Goal: Task Accomplishment & Management: Use online tool/utility

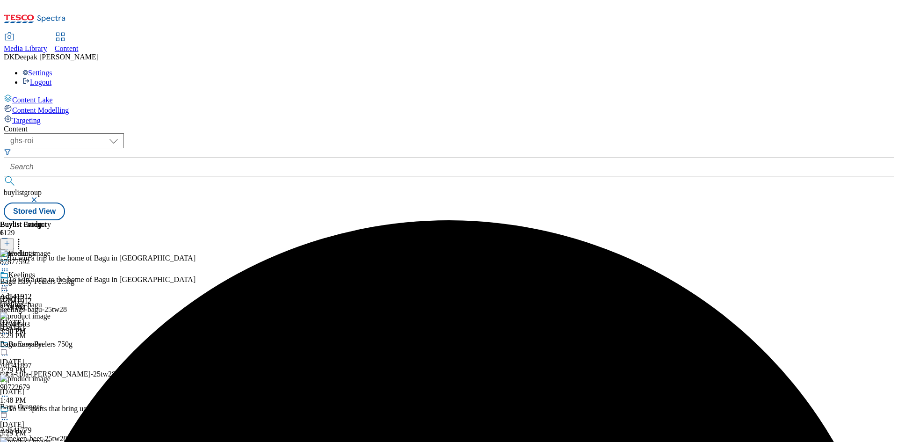
click at [124, 133] on select "ghs-roi ghs-[GEOGRAPHIC_DATA]" at bounding box center [64, 140] width 120 height 15
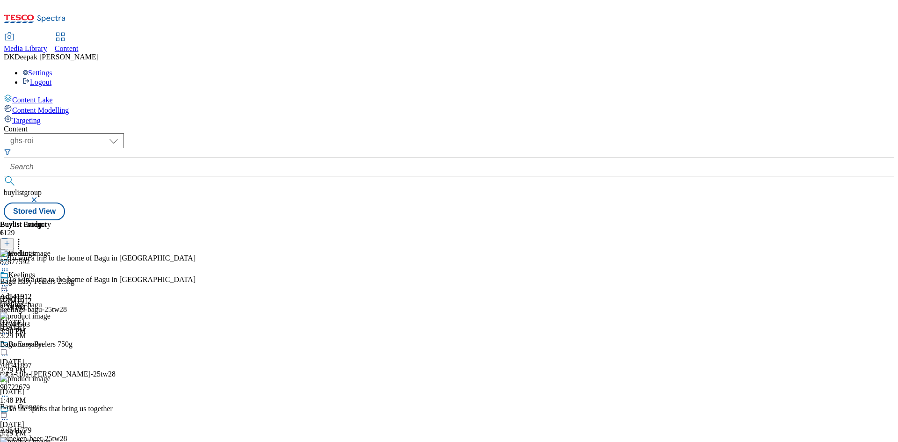
select select "ghs-[GEOGRAPHIC_DATA]"
click at [122, 133] on select "ghs-roi ghs-[GEOGRAPHIC_DATA]" at bounding box center [64, 140] width 120 height 15
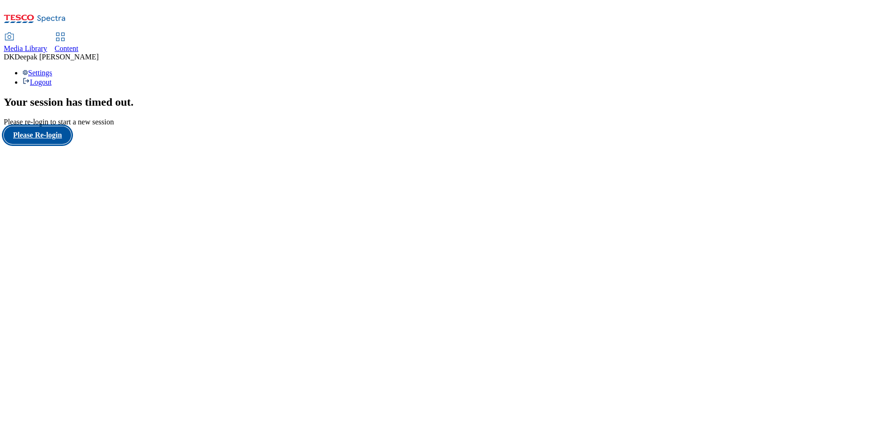
click at [61, 144] on button "Please Re-login" at bounding box center [37, 135] width 67 height 18
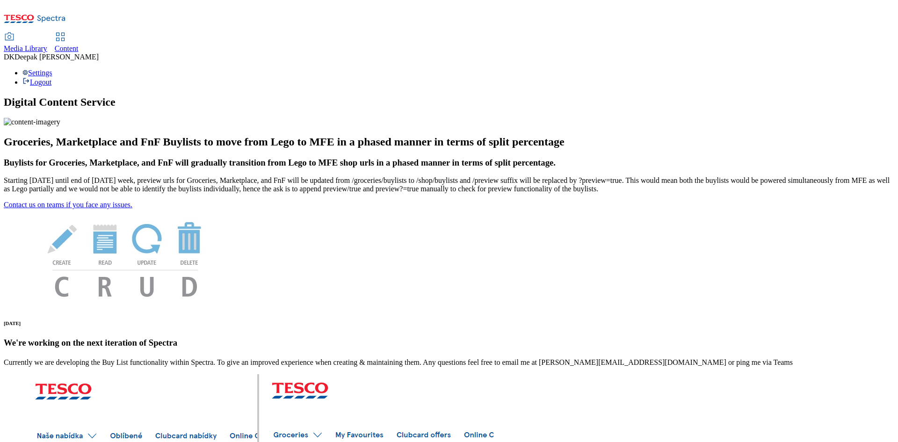
click at [79, 44] on span "Content" at bounding box center [67, 48] width 24 height 8
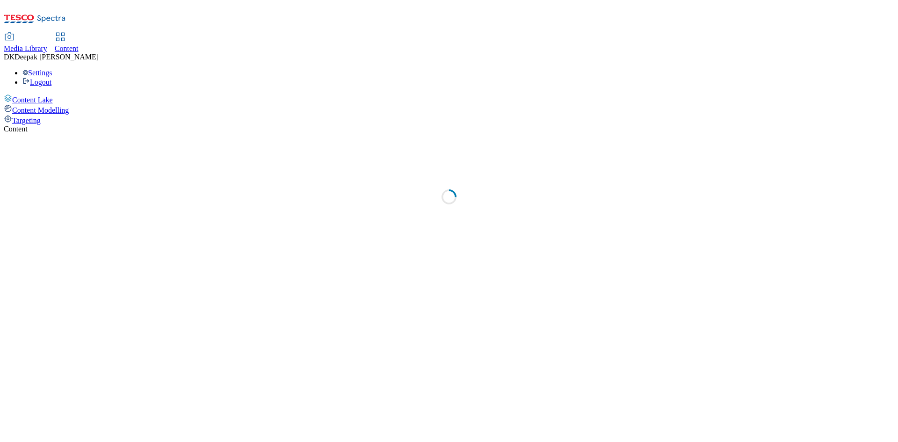
select select "ghs-[GEOGRAPHIC_DATA]"
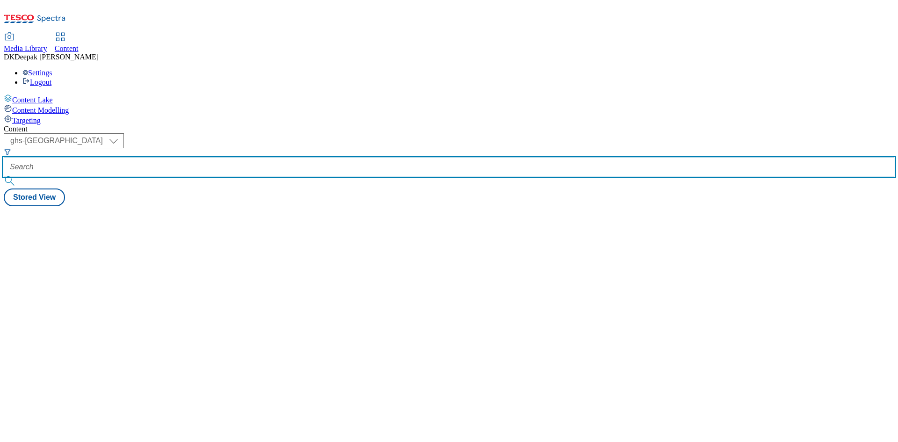
click at [209, 158] on input "text" at bounding box center [449, 167] width 890 height 19
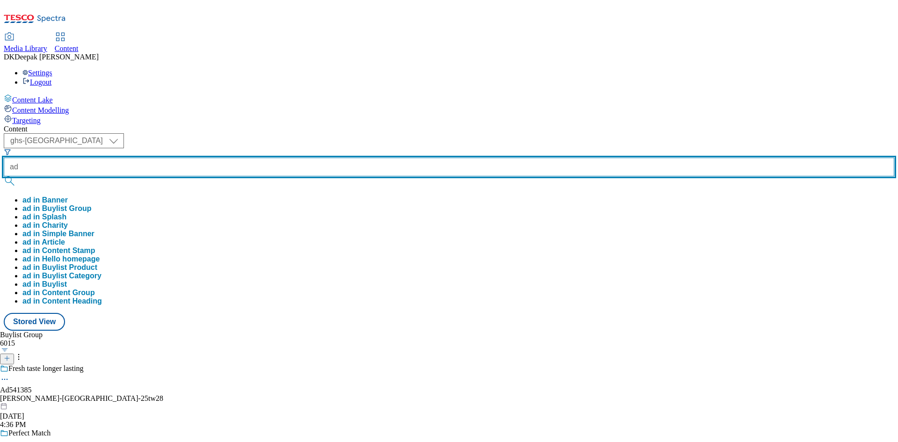
paste input "541385"
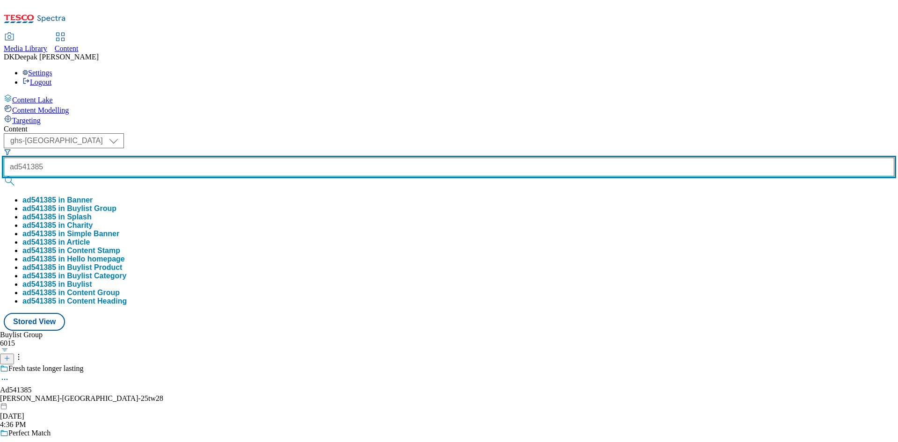
type input "ad541385"
click at [4, 176] on button "submit" at bounding box center [10, 180] width 13 height 9
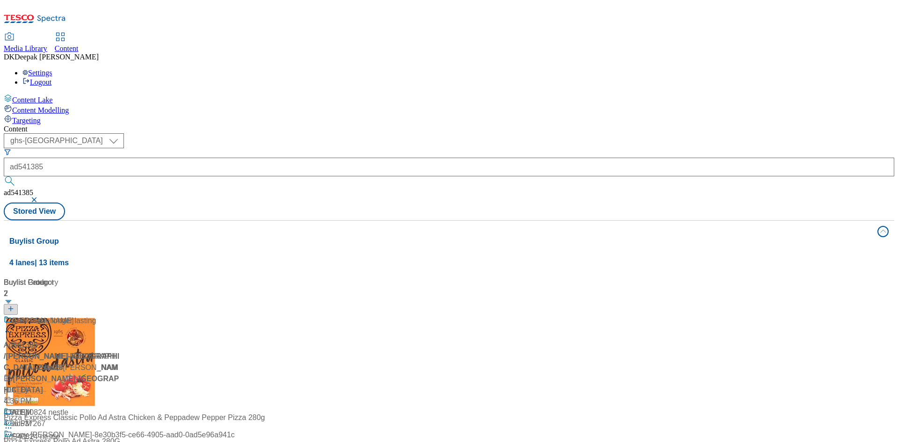
click at [121, 351] on div "/ arla-cravendale-25tw28 / arla" at bounding box center [62, 368] width 117 height 34
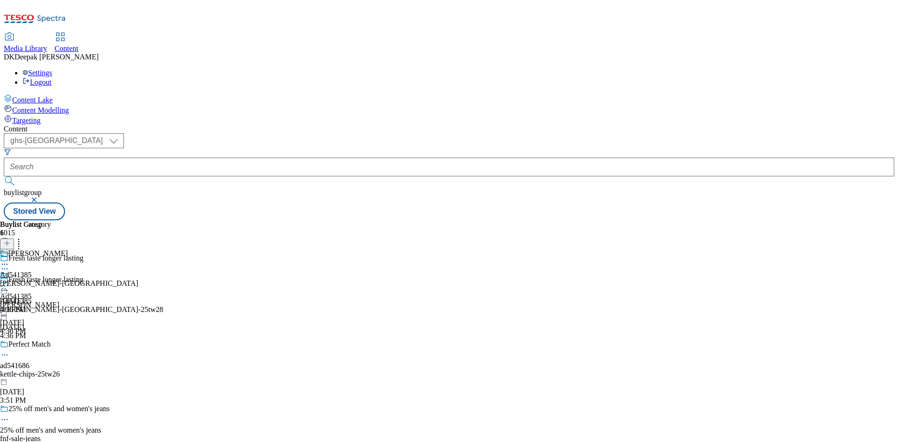
click at [59, 271] on div "Ad541385 arla Aug 20, 2025 4:36 PM" at bounding box center [29, 303] width 59 height 65
click at [59, 301] on div "arla" at bounding box center [29, 305] width 59 height 8
click at [6, 290] on circle at bounding box center [4, 290] width 1 height 1
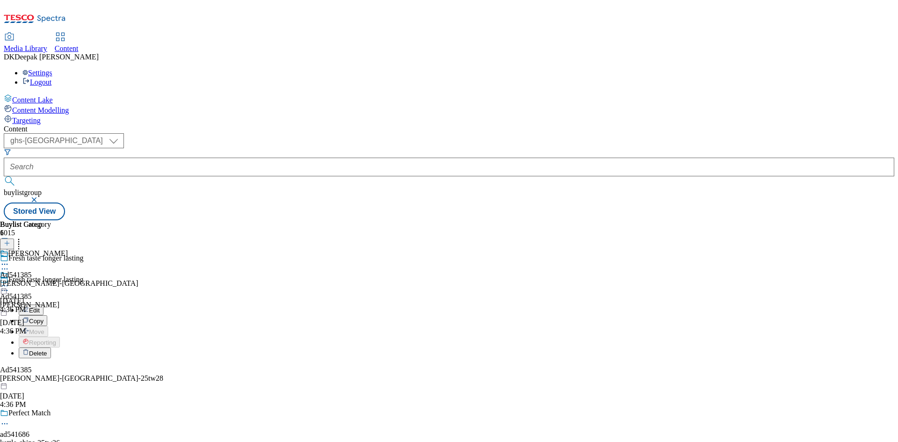
click at [43, 304] on button "Edit" at bounding box center [31, 309] width 25 height 11
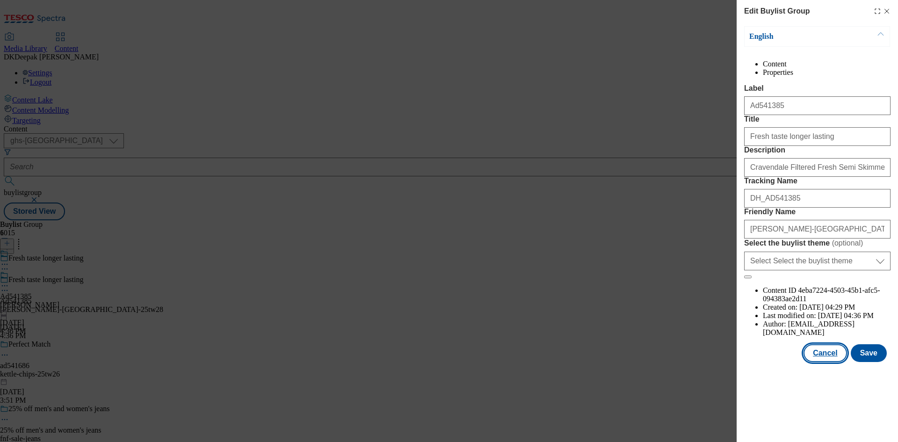
click at [816, 362] on button "Cancel" at bounding box center [824, 353] width 43 height 18
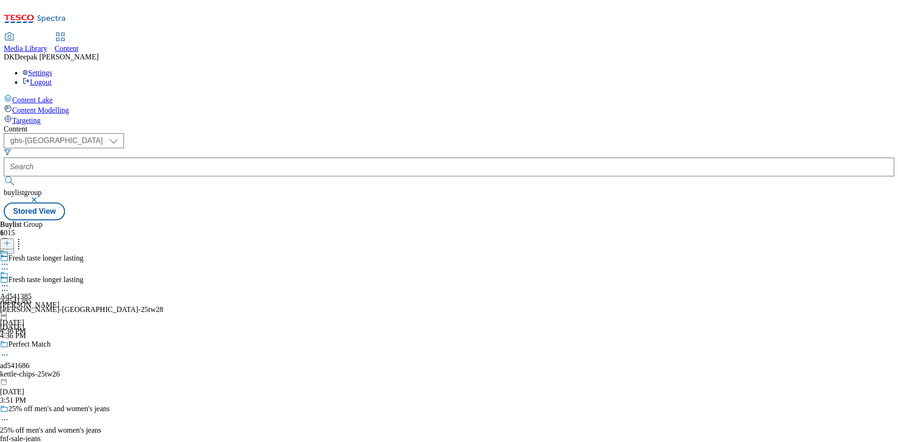
click at [59, 271] on div "Ad541385 arla Aug 20, 2025 4:36 PM" at bounding box center [29, 303] width 59 height 65
click at [9, 281] on icon at bounding box center [4, 285] width 9 height 9
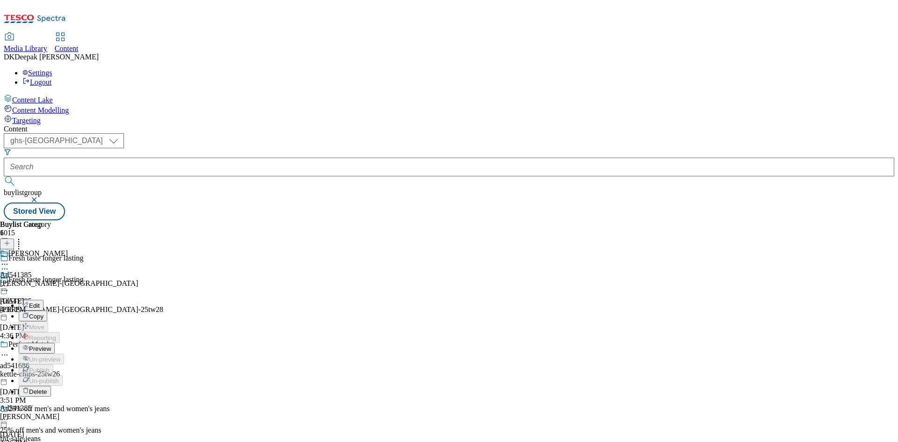
click at [43, 300] on button "Edit" at bounding box center [31, 305] width 25 height 11
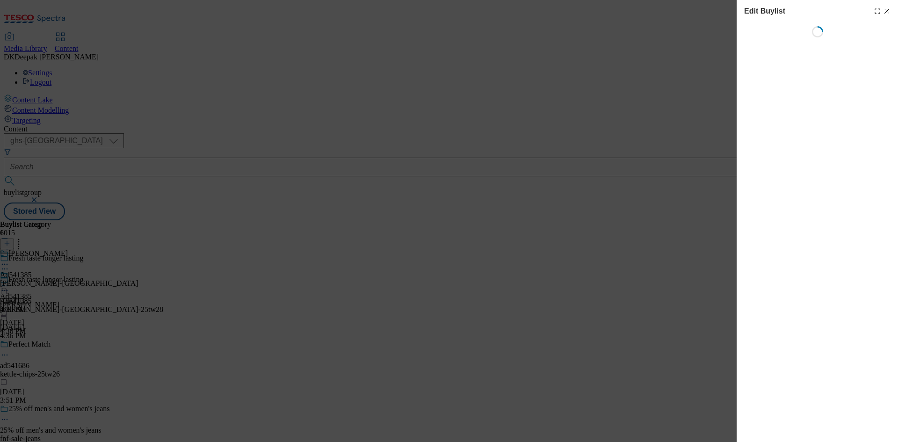
select select "tactical"
select select "supplier funded short term 1-3 weeks"
select select "dunnhumby"
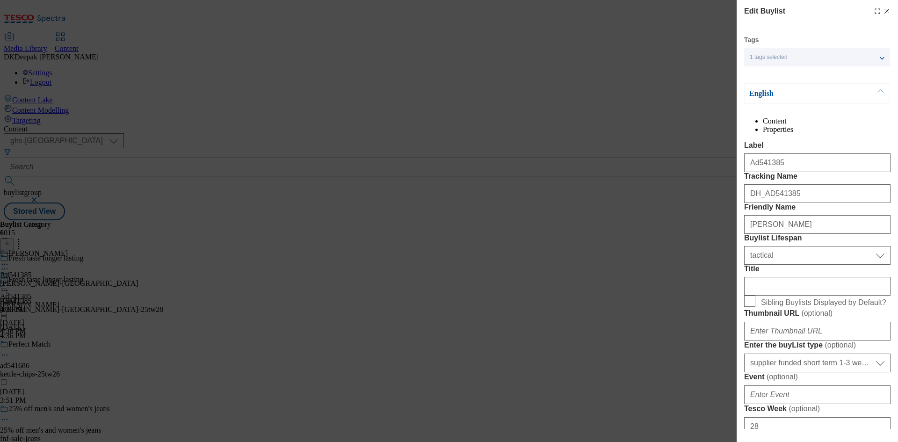
select select "Banner"
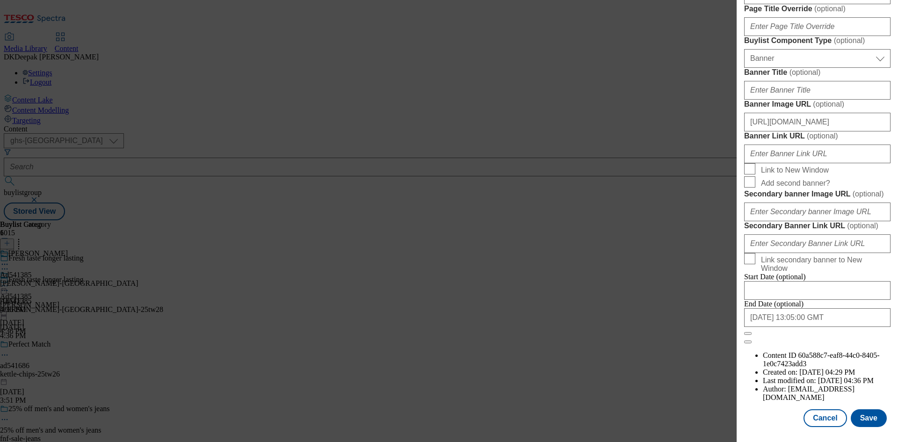
scroll to position [918, 0]
click at [818, 419] on button "Cancel" at bounding box center [824, 418] width 43 height 18
select select "tactical"
select select "supplier funded short term 1-3 weeks"
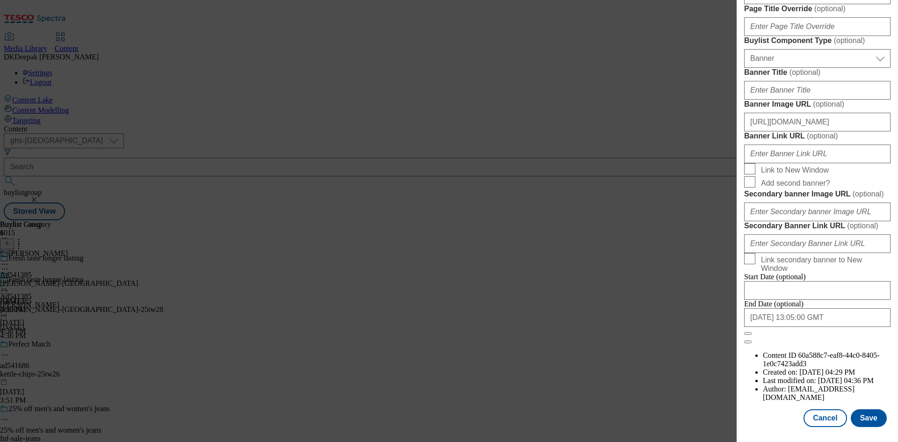
select select "dunnhumby"
select select "Banner"
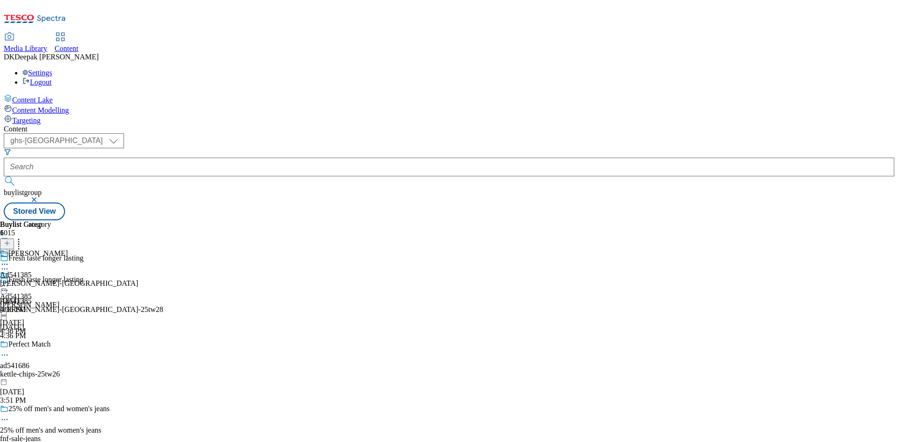
click at [138, 249] on div "Arla Ad541385 arla-cravendale Aug 20, 2025 4:36 PM" at bounding box center [69, 281] width 138 height 65
click at [9, 281] on icon at bounding box center [4, 285] width 9 height 9
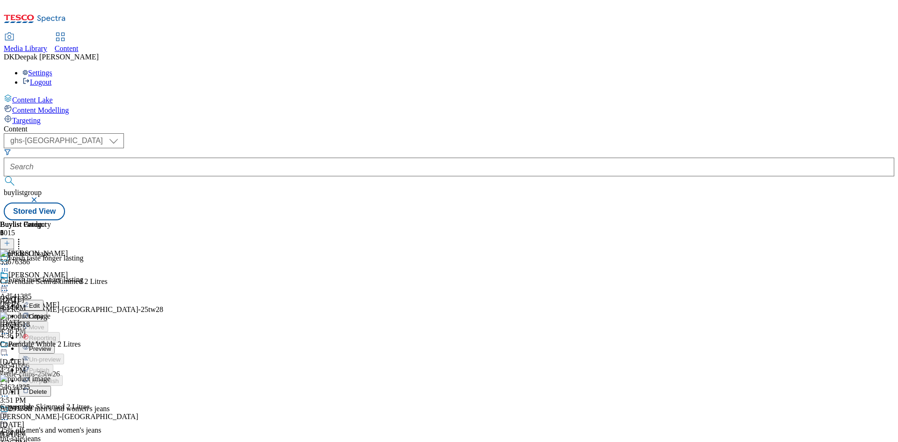
click at [51, 345] on span "Preview" at bounding box center [40, 348] width 22 height 7
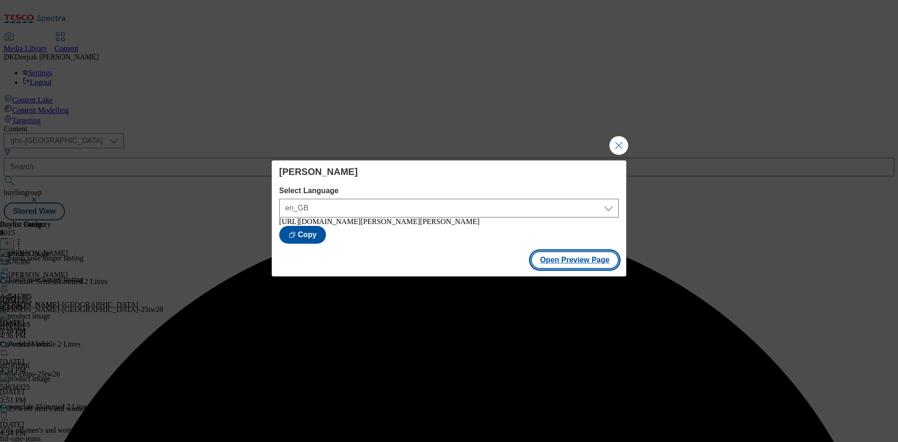
click at [560, 264] on button "Open Preview Page" at bounding box center [575, 260] width 88 height 18
click at [613, 144] on button "Close Modal" at bounding box center [618, 145] width 19 height 19
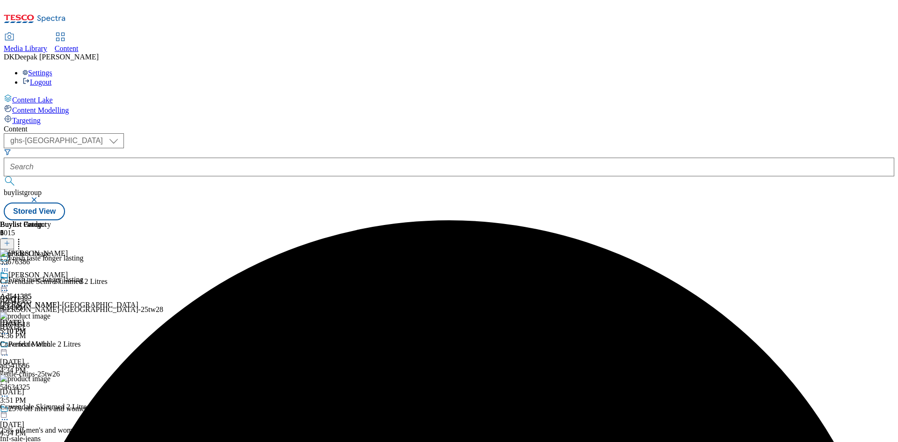
click at [9, 281] on icon at bounding box center [4, 285] width 9 height 9
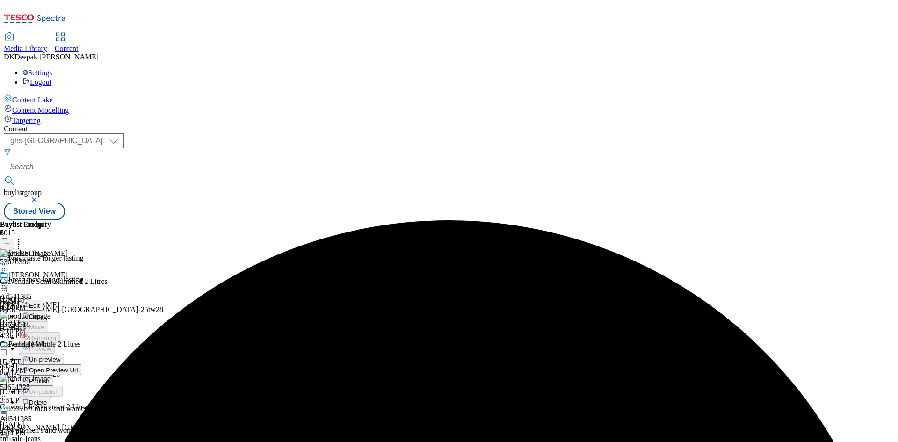
click at [50, 377] on span "Publish" at bounding box center [39, 380] width 21 height 7
